Goal: Task Accomplishment & Management: Complete application form

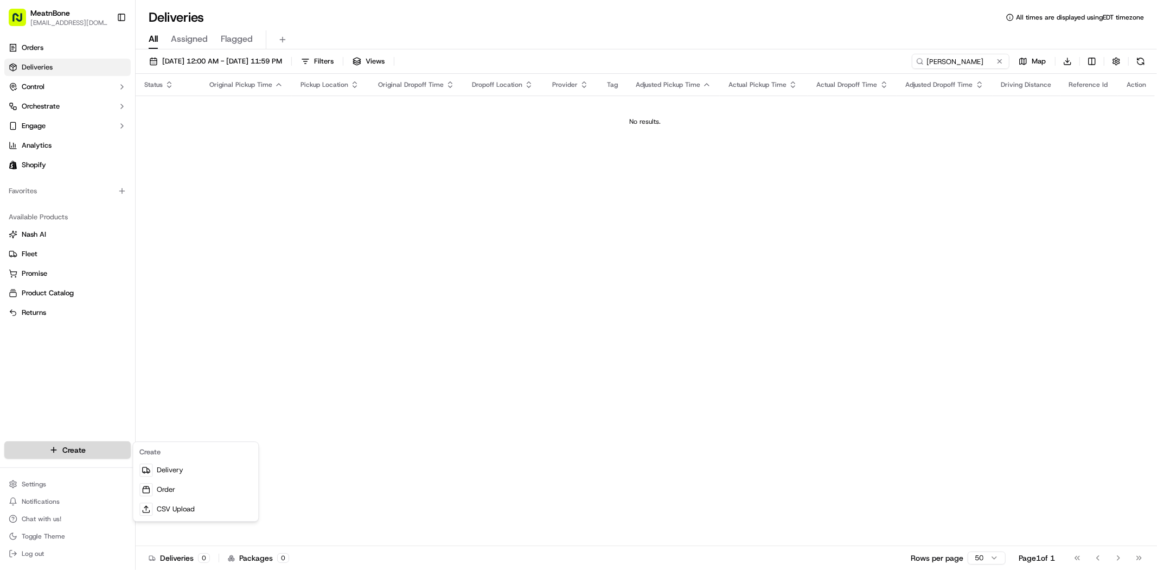
click at [95, 453] on html "MeatnBone dnguyen@meatnbone.com Toggle Sidebar Orders Deliveries Control Orches…" at bounding box center [578, 285] width 1157 height 570
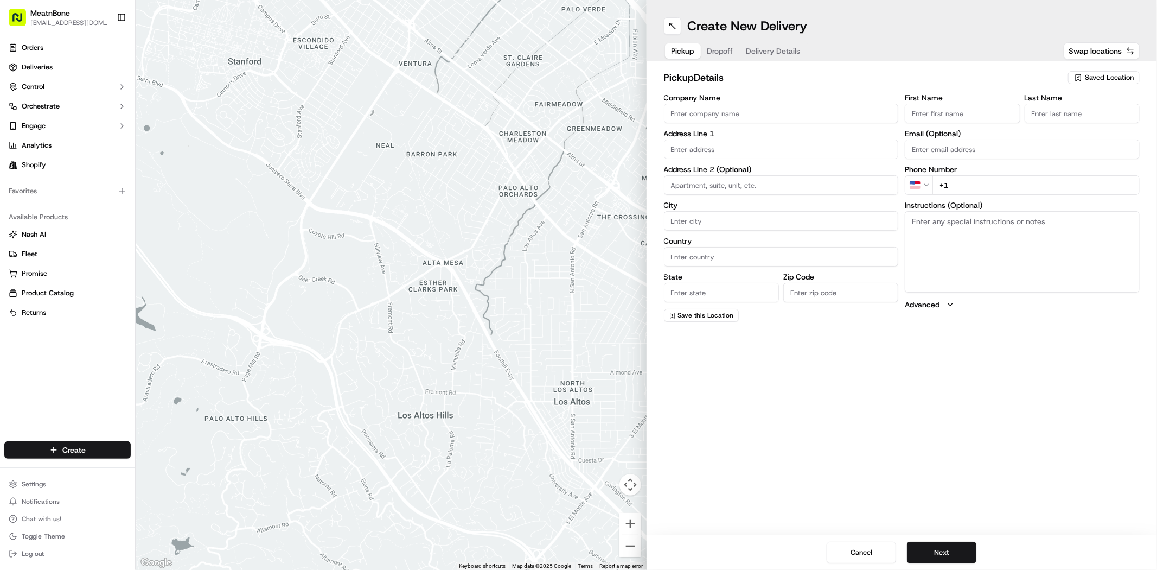
click at [1097, 79] on span "Saved Location" at bounding box center [1109, 78] width 49 height 10
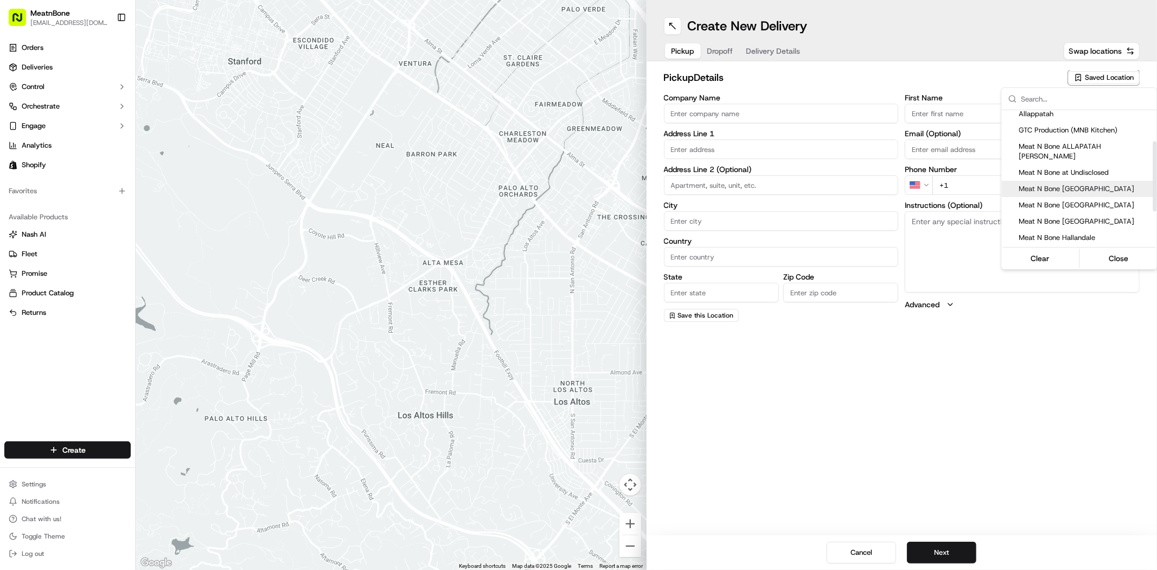
scroll to position [60, 0]
click at [1082, 187] on span "Meat N Bone [GEOGRAPHIC_DATA]" at bounding box center [1085, 192] width 133 height 10
type input "Meat N Bone [GEOGRAPHIC_DATA]"
type input "[STREET_ADDRESS]"
type input "[GEOGRAPHIC_DATA]"
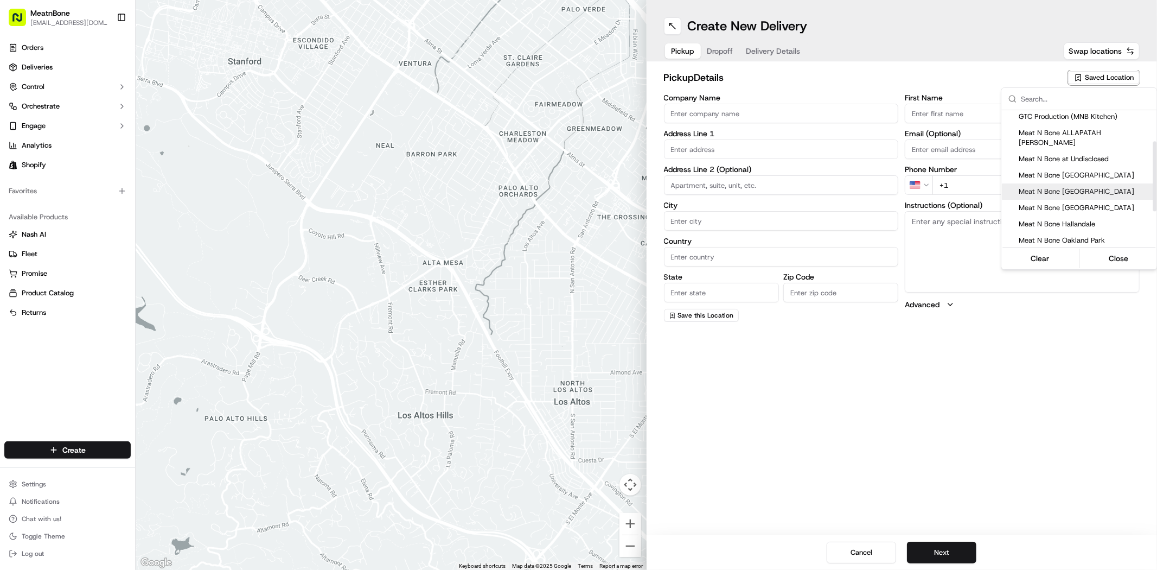
type input "US"
type input "FL"
type input "33065"
type input "[PERSON_NAME]"
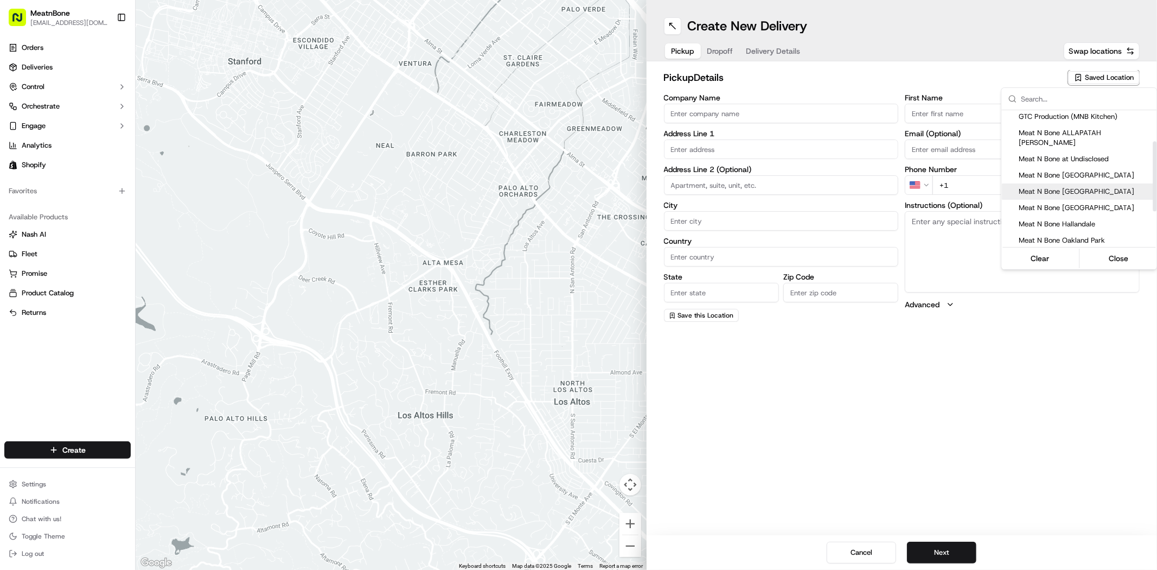
type input "[PHONE_NUMBER]"
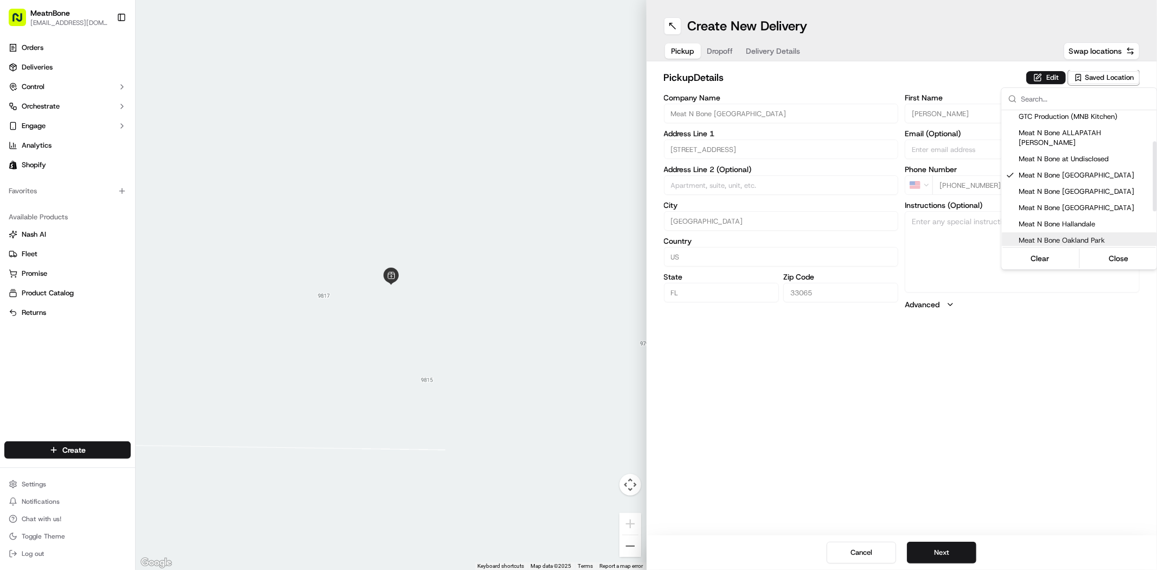
click at [992, 443] on html "MeatnBone dnguyen@meatnbone.com Toggle Sidebar Orders Deliveries Control Orches…" at bounding box center [578, 285] width 1157 height 570
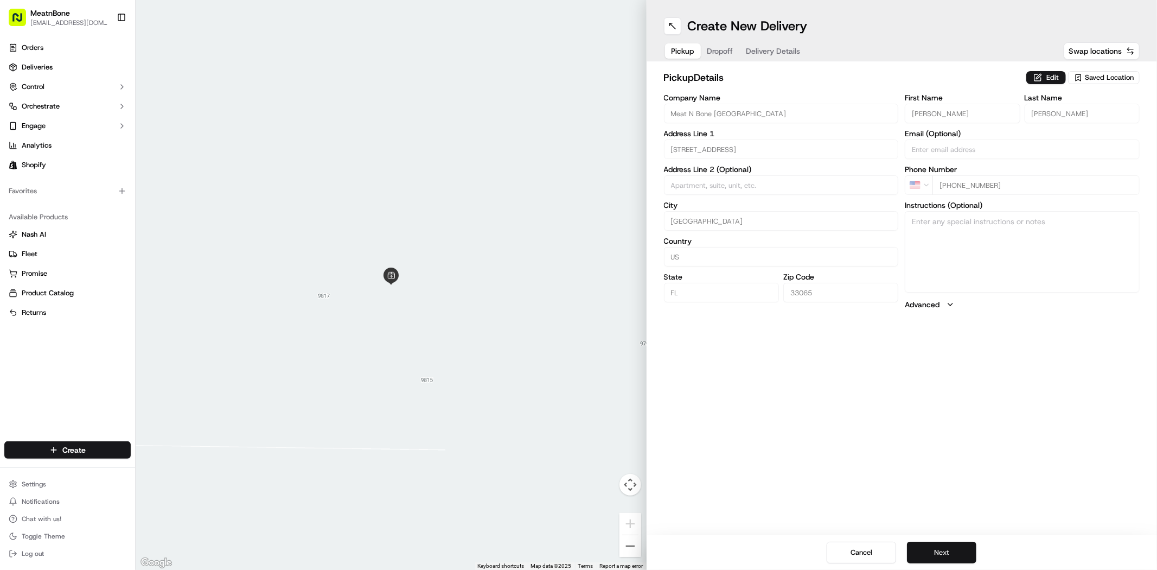
click at [955, 543] on button "Next" at bounding box center [941, 552] width 69 height 22
click at [986, 116] on input "First Name" at bounding box center [962, 114] width 115 height 20
paste input "Mario"
type input "Mario"
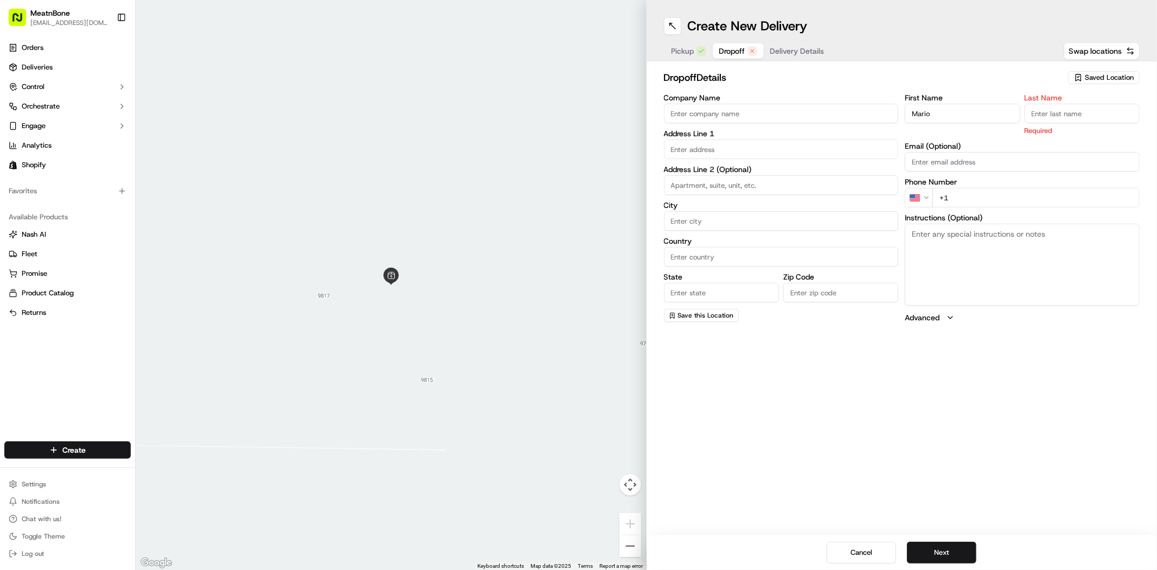
click at [1054, 111] on input "Last Name" at bounding box center [1082, 114] width 115 height 20
paste input "[PERSON_NAME]"
type input "[PERSON_NAME]"
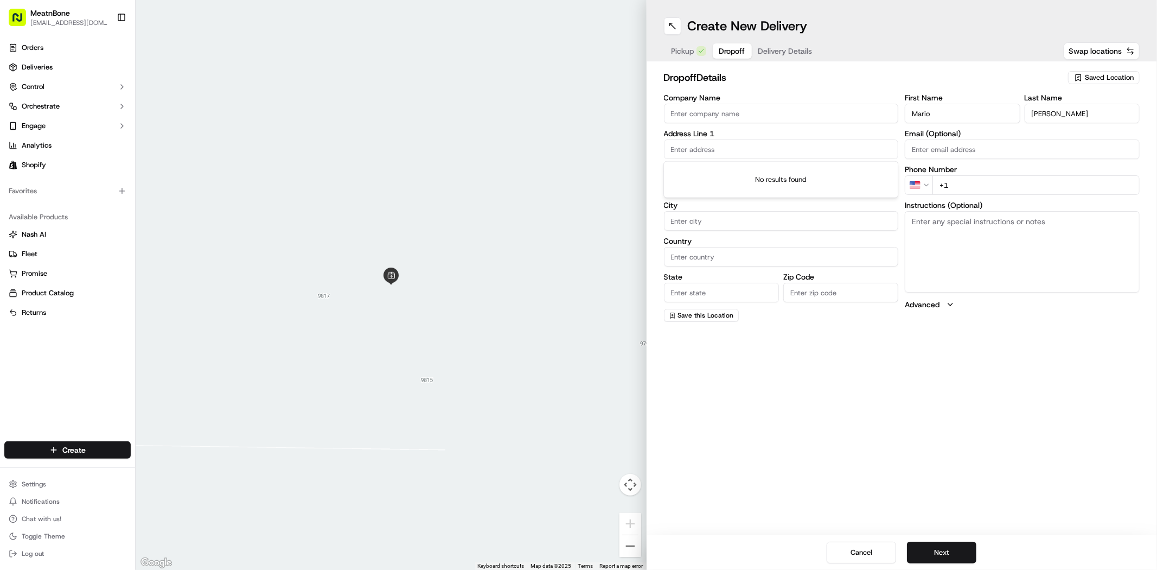
click at [813, 152] on input "text" at bounding box center [781, 149] width 235 height 20
paste input "1215 washington st"
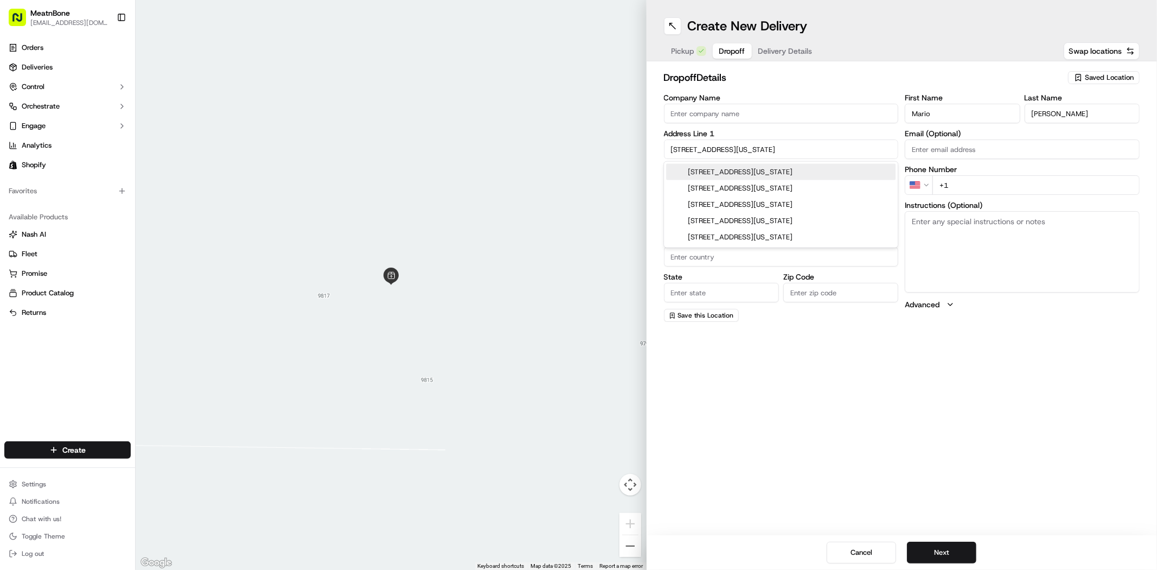
click at [823, 169] on div "1215 Washington Street, Hollywood, FL" at bounding box center [780, 172] width 229 height 16
type input "[STREET_ADDRESS][US_STATE]"
type input "Hollywood"
type input "United States"
type input "FL"
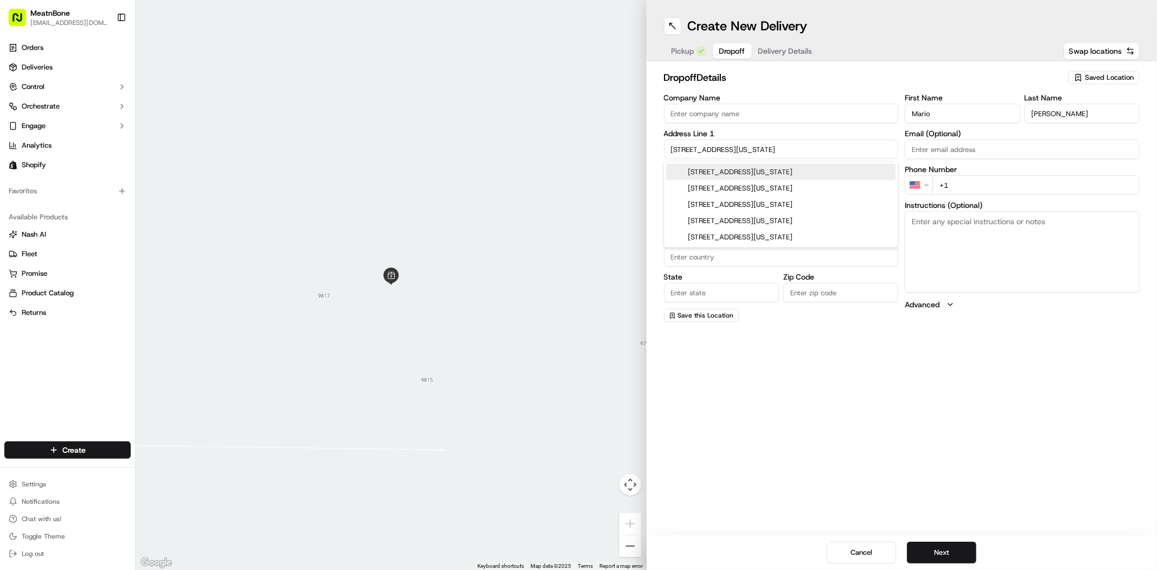
type input "33019"
type input "1215 Washington Street"
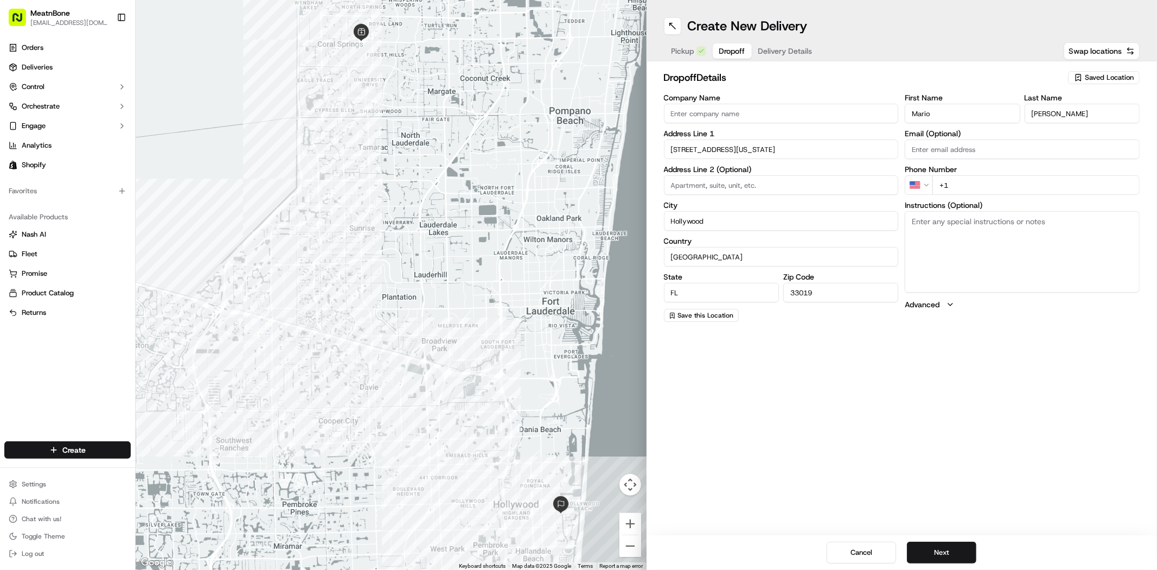
click at [942, 335] on div "Create New Delivery Pickup Dropoff Delivery Details Swap locations dropoff Deta…" at bounding box center [902, 285] width 511 height 570
click at [966, 182] on input "+1" at bounding box center [1036, 185] width 207 height 20
paste input "954 235 3039"
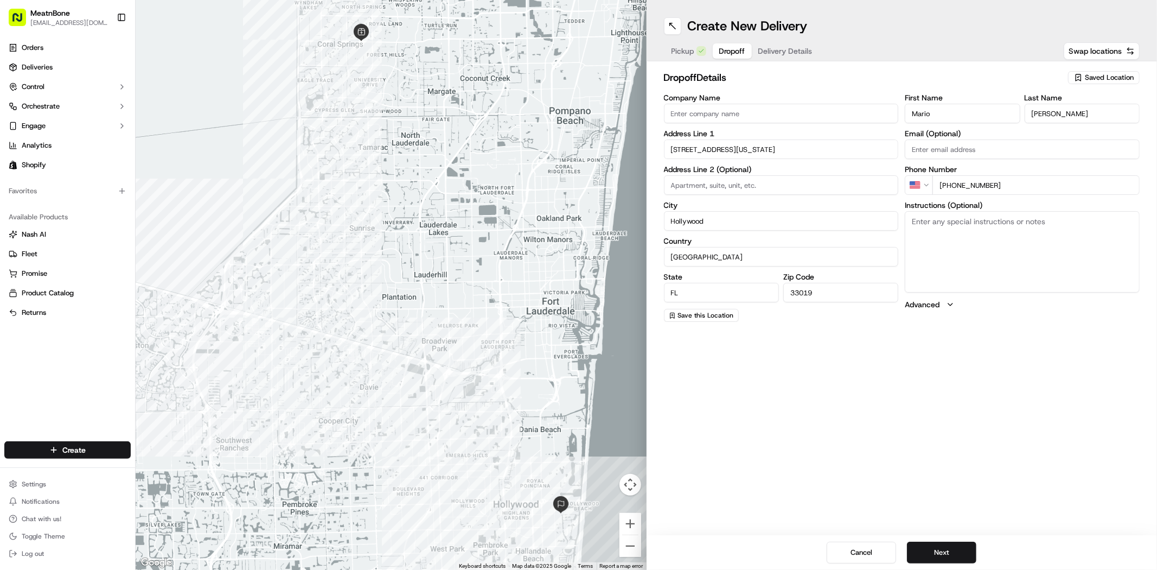
type input "[PHONE_NUMBER]"
click at [944, 382] on div "Create New Delivery Pickup Dropoff Delivery Details Swap locations dropoff Deta…" at bounding box center [902, 285] width 511 height 570
click at [950, 551] on button "Next" at bounding box center [941, 552] width 69 height 22
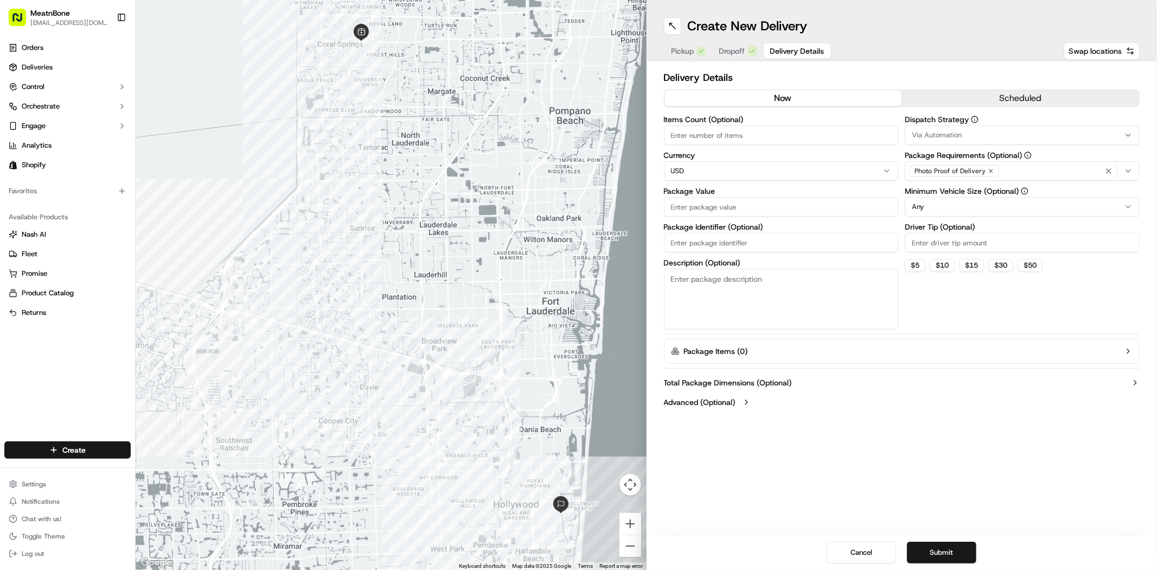
click at [717, 138] on input "Items Count (Optional)" at bounding box center [781, 135] width 235 height 20
type input "1"
click at [728, 212] on input "Package Value" at bounding box center [781, 207] width 235 height 20
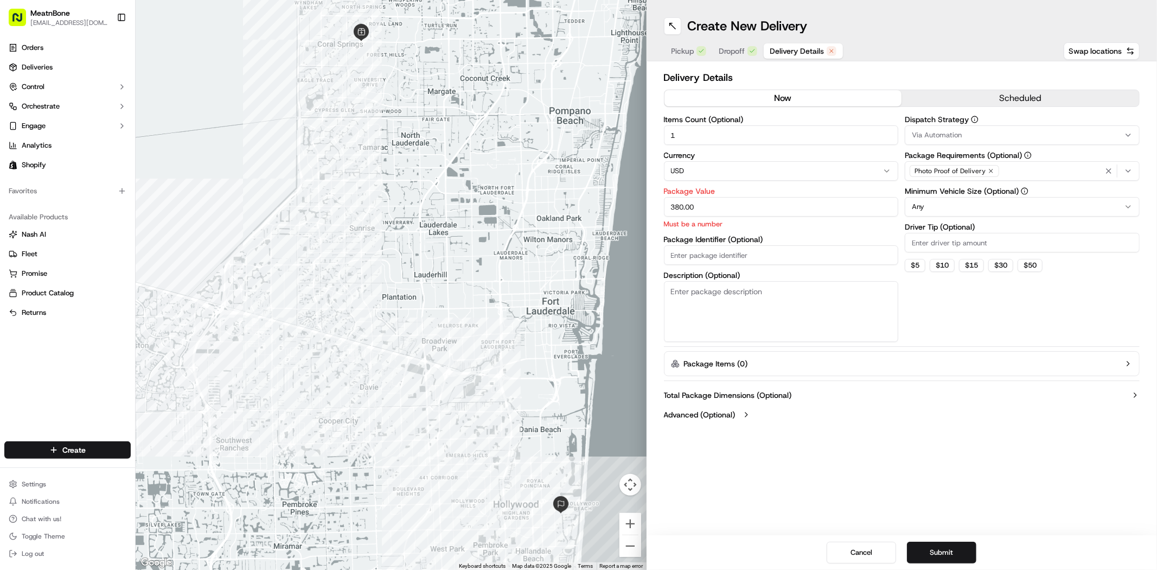
type input "380.00"
click at [847, 321] on textarea "Description (Optional)" at bounding box center [781, 311] width 235 height 61
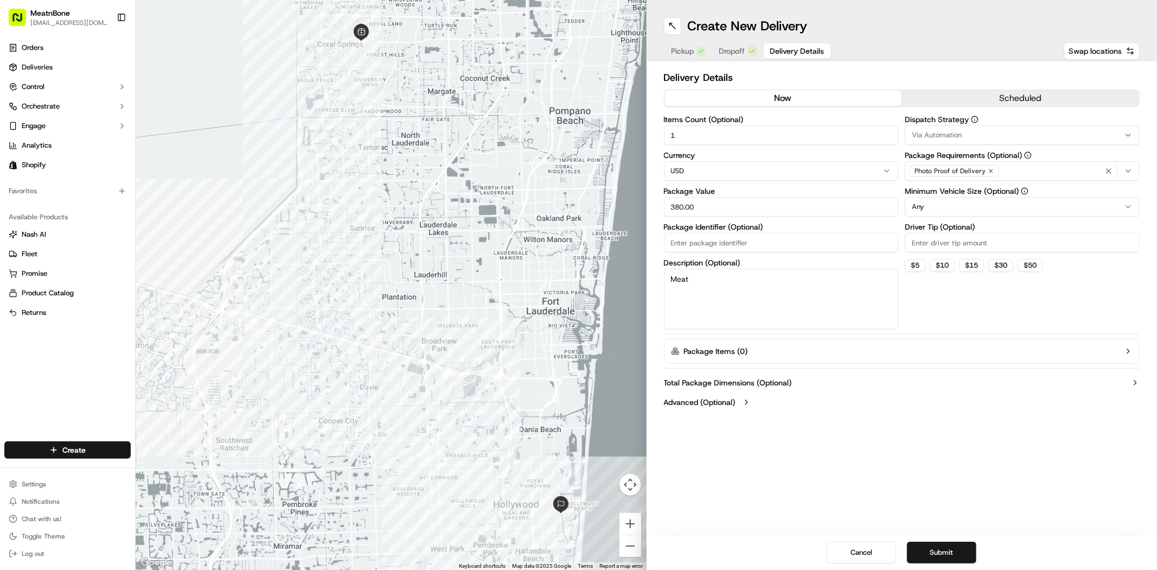
type textarea "Meat"
click at [955, 302] on div "Dispatch Strategy Via Automation Package Requirements (Optional) Photo Proof of…" at bounding box center [1022, 223] width 235 height 214
click at [937, 548] on button "Submit" at bounding box center [941, 552] width 69 height 22
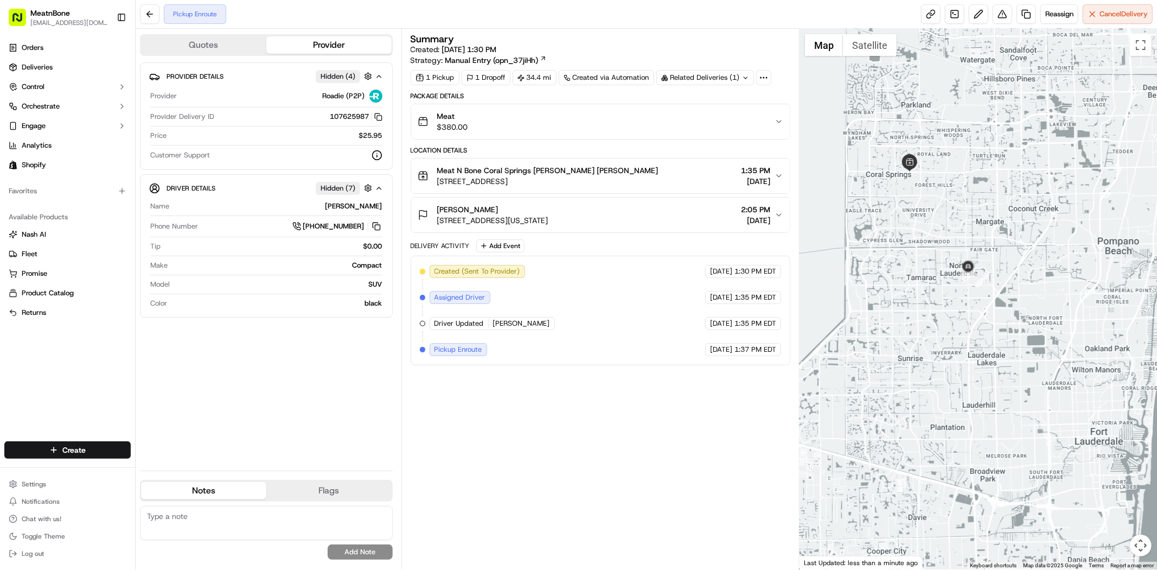
drag, startPoint x: 1013, startPoint y: 270, endPoint x: 1026, endPoint y: 315, distance: 46.9
click at [1026, 315] on div at bounding box center [978, 299] width 357 height 540
click at [924, 14] on link at bounding box center [931, 14] width 20 height 20
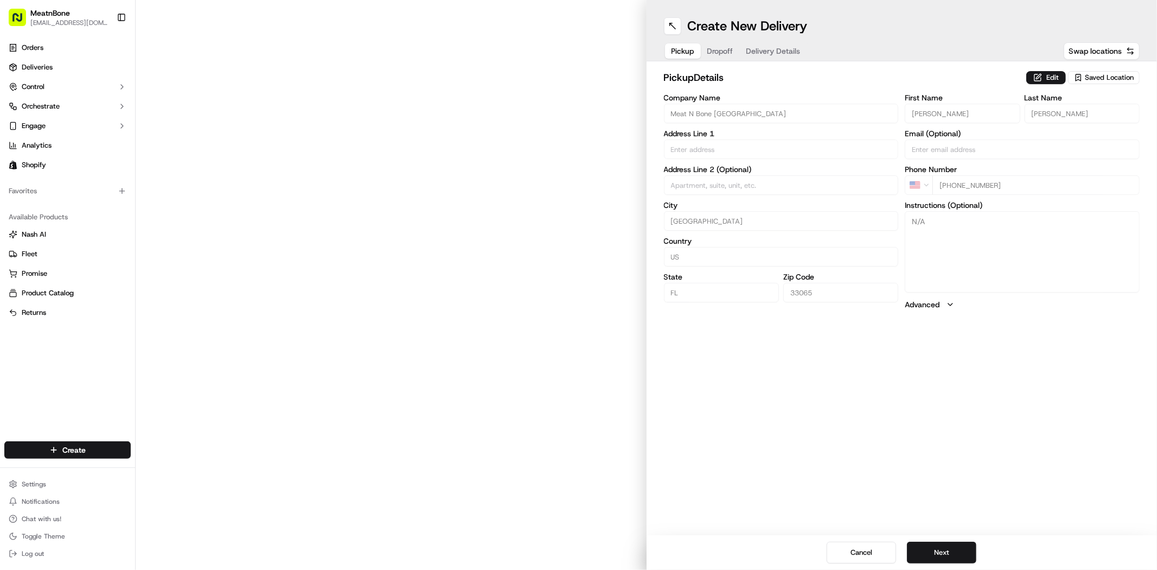
type input "[STREET_ADDRESS]"
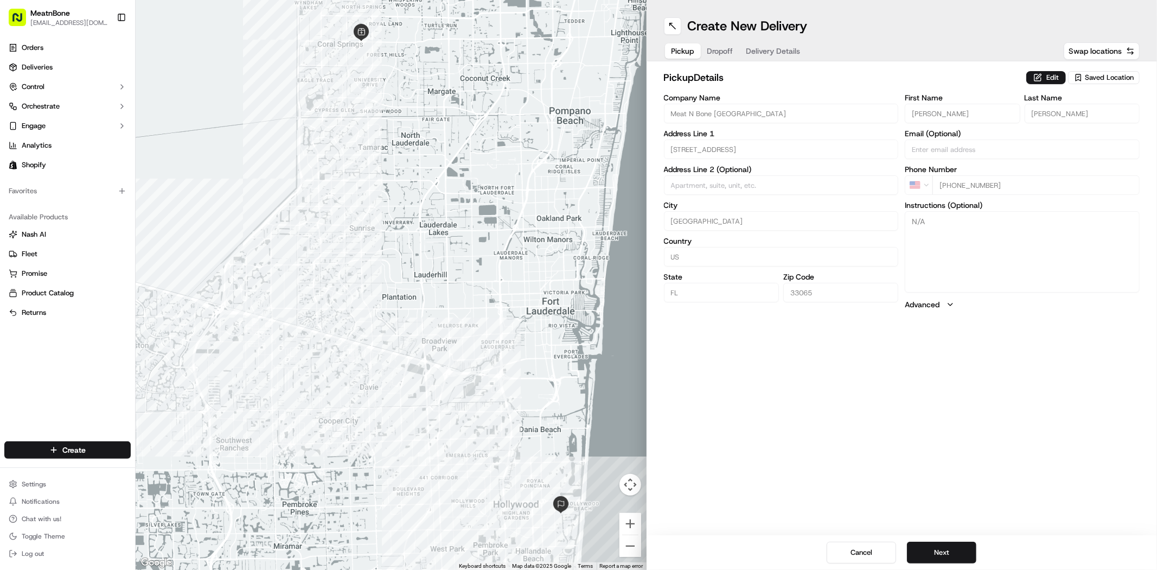
click at [1102, 79] on span "Saved Location" at bounding box center [1109, 78] width 49 height 10
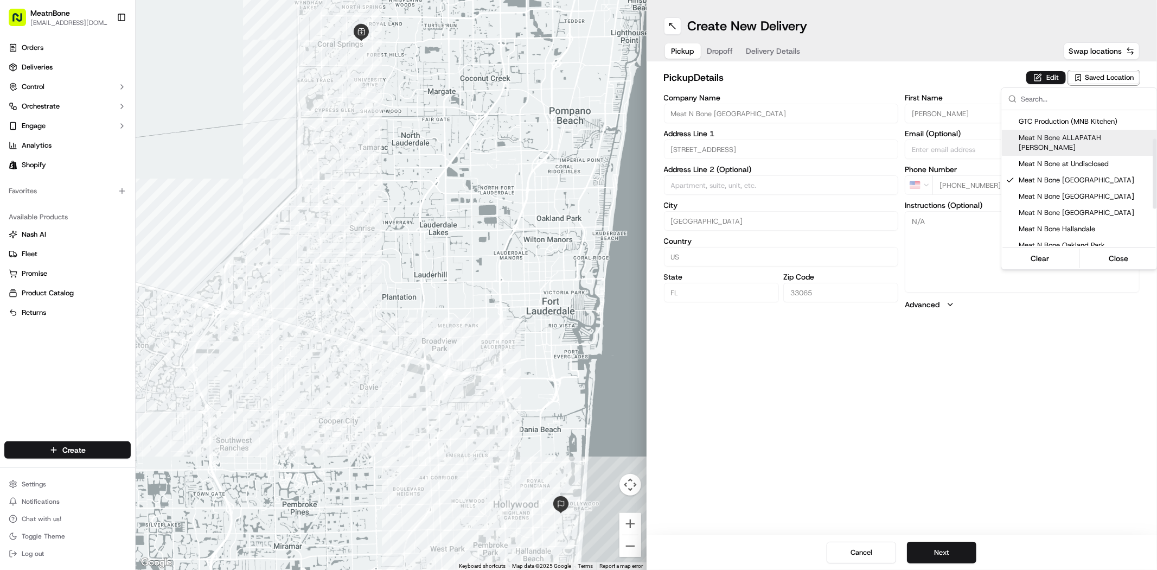
scroll to position [120, 0]
click at [1076, 175] on span "Meat N Bone Oakland Park ([PERSON_NAME]' number)" at bounding box center [1085, 185] width 133 height 20
type input "Meat N Bone Oakland Park ([PERSON_NAME]' number)"
type input "[STREET_ADDRESS][PERSON_NAME]"
type input "[GEOGRAPHIC_DATA]"
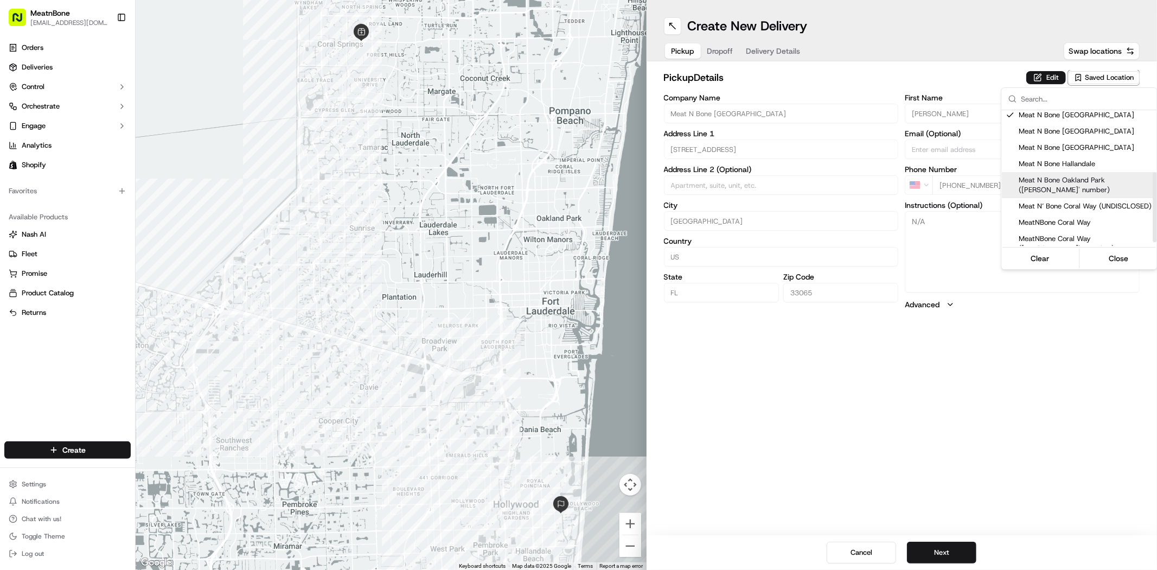
type input "33334"
type input "[PHONE_NUMBER]"
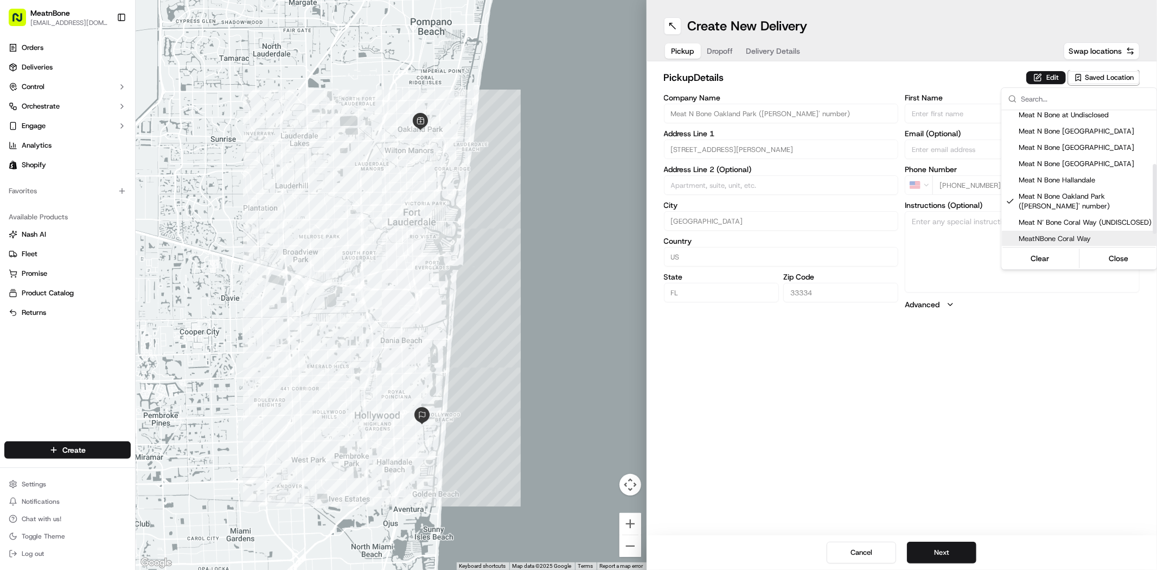
click at [967, 394] on html "MeatnBone [EMAIL_ADDRESS][DOMAIN_NAME] Toggle Sidebar Orders Deliveries Control…" at bounding box center [578, 285] width 1157 height 570
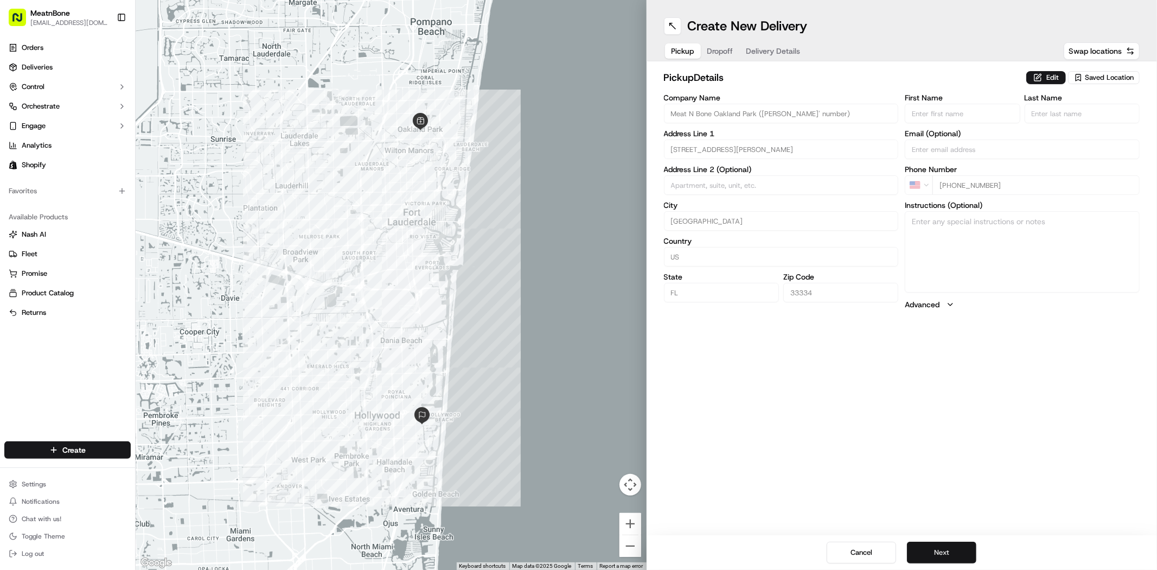
click at [942, 554] on button "Next" at bounding box center [941, 552] width 69 height 22
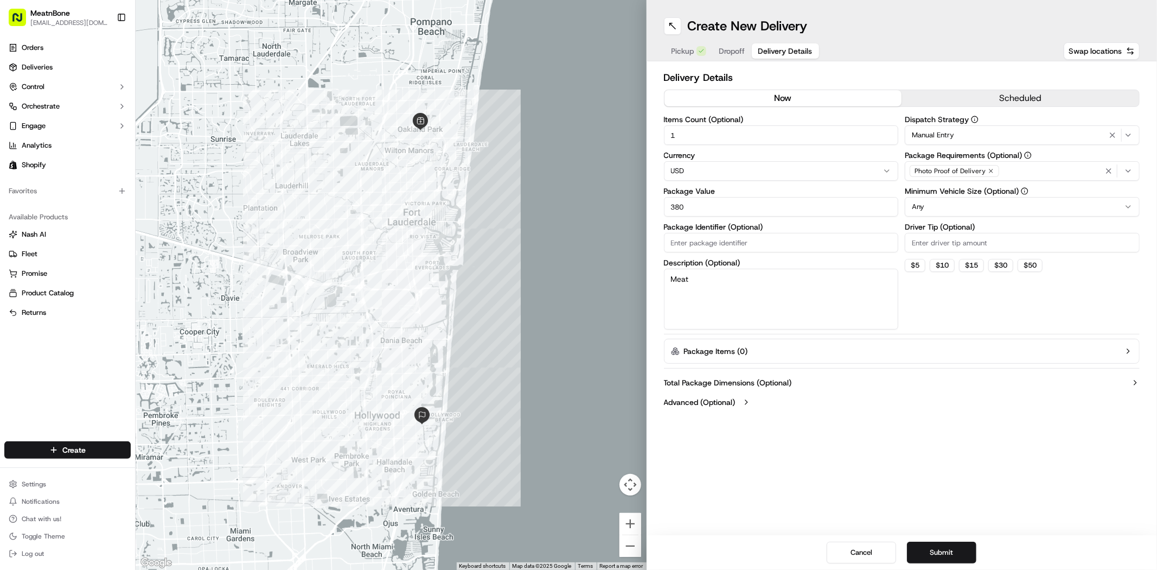
click at [765, 208] on input "380" at bounding box center [781, 207] width 235 height 20
type input "150.00"
click at [906, 469] on div "Create New Delivery Pickup Dropoff Delivery Details Swap locations Delivery Det…" at bounding box center [902, 285] width 511 height 570
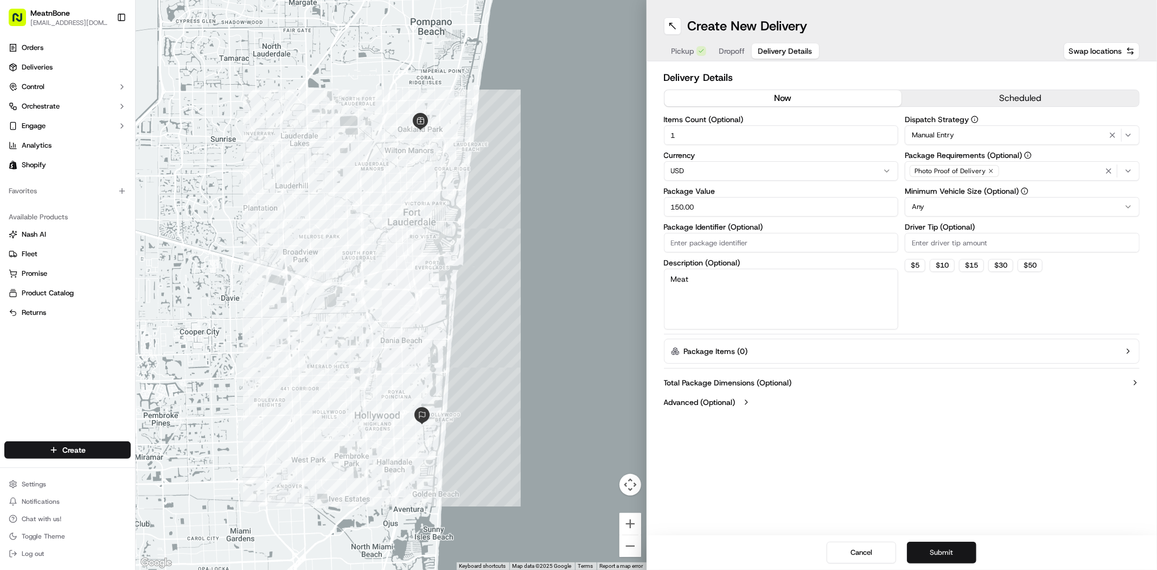
click at [955, 551] on button "Submit" at bounding box center [941, 552] width 69 height 22
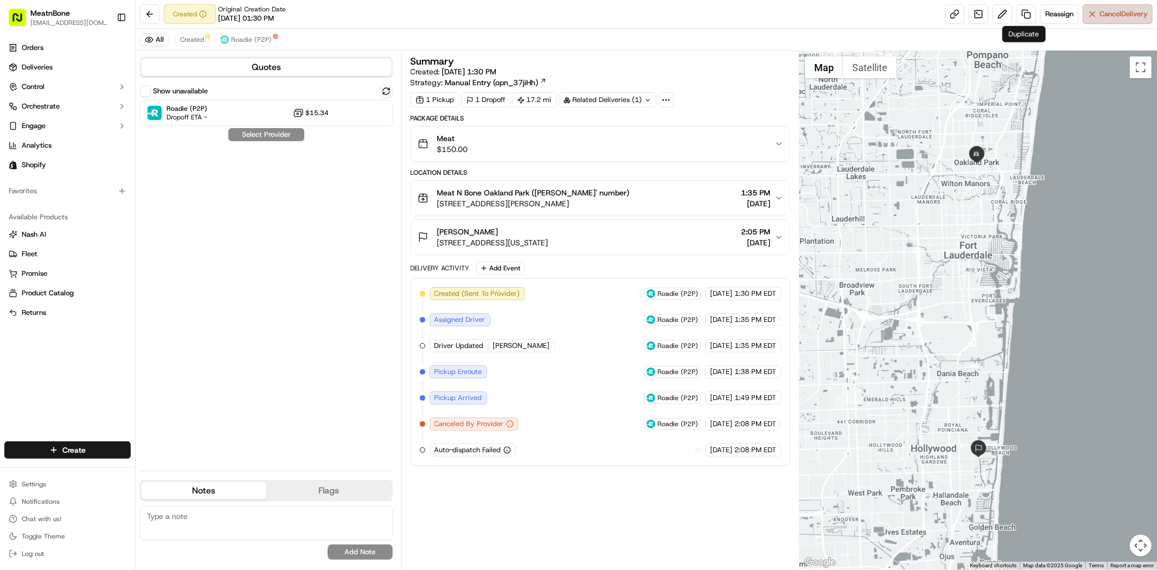
click at [1132, 21] on button "Cancel Delivery" at bounding box center [1118, 14] width 70 height 20
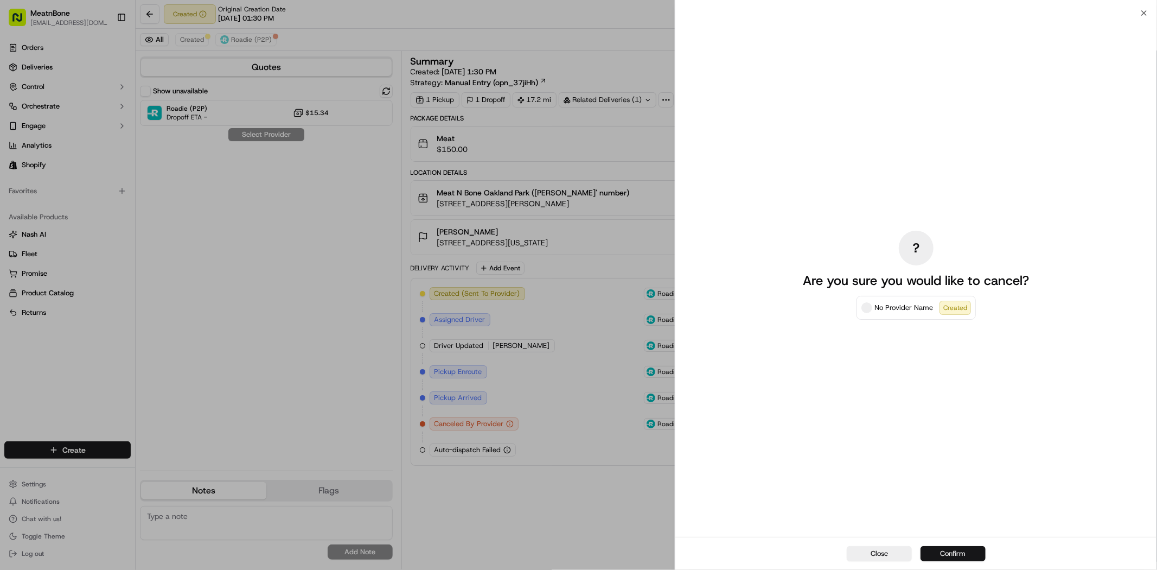
click at [951, 551] on button "Confirm" at bounding box center [953, 553] width 65 height 15
